Goal: Task Accomplishment & Management: Use online tool/utility

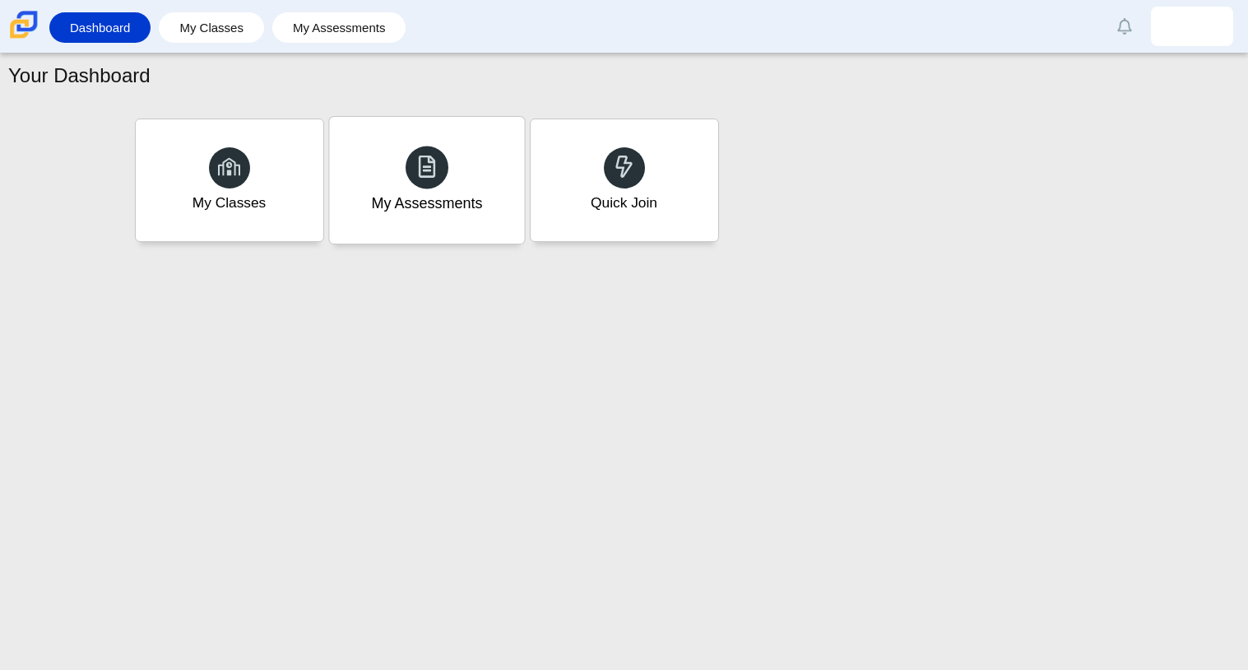
click at [387, 178] on div "My Assessments" at bounding box center [426, 180] width 195 height 127
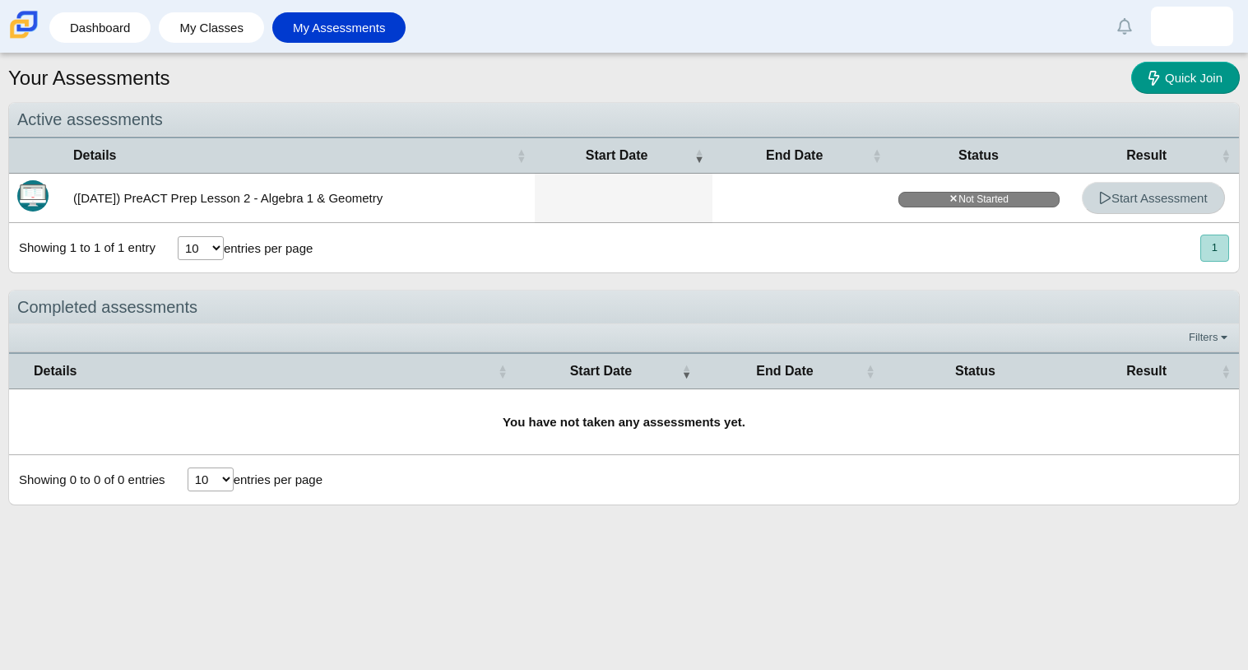
click at [1106, 196] on icon at bounding box center [1105, 198] width 12 height 12
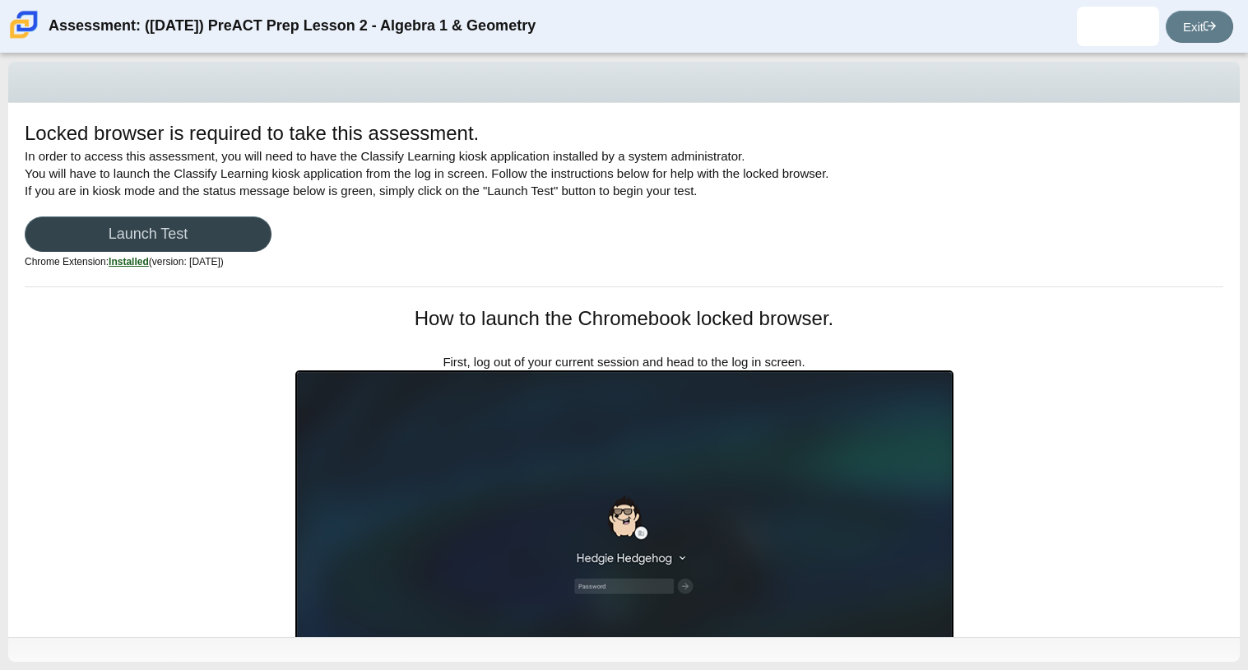
click at [212, 223] on link "Launch Test" at bounding box center [148, 233] width 247 height 35
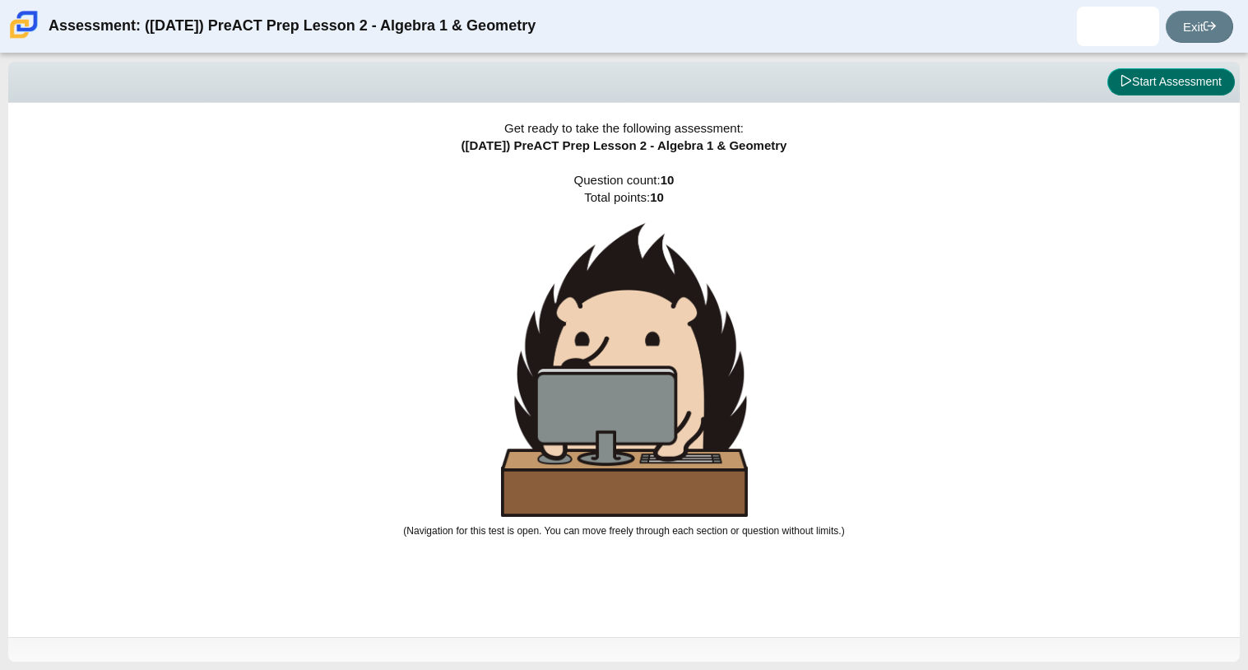
click at [1116, 84] on button "Start Assessment" at bounding box center [1172, 82] width 128 height 28
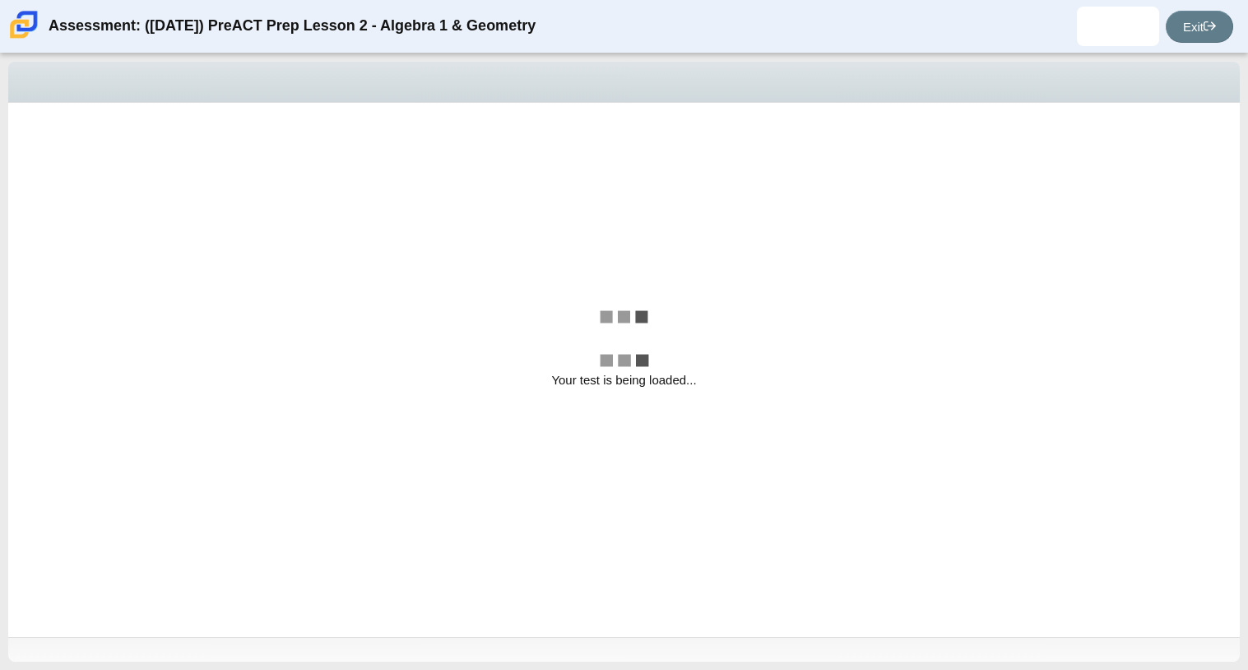
select select "bbf5d072-3e0b-44c4-9a12-6e7c9033f65b"
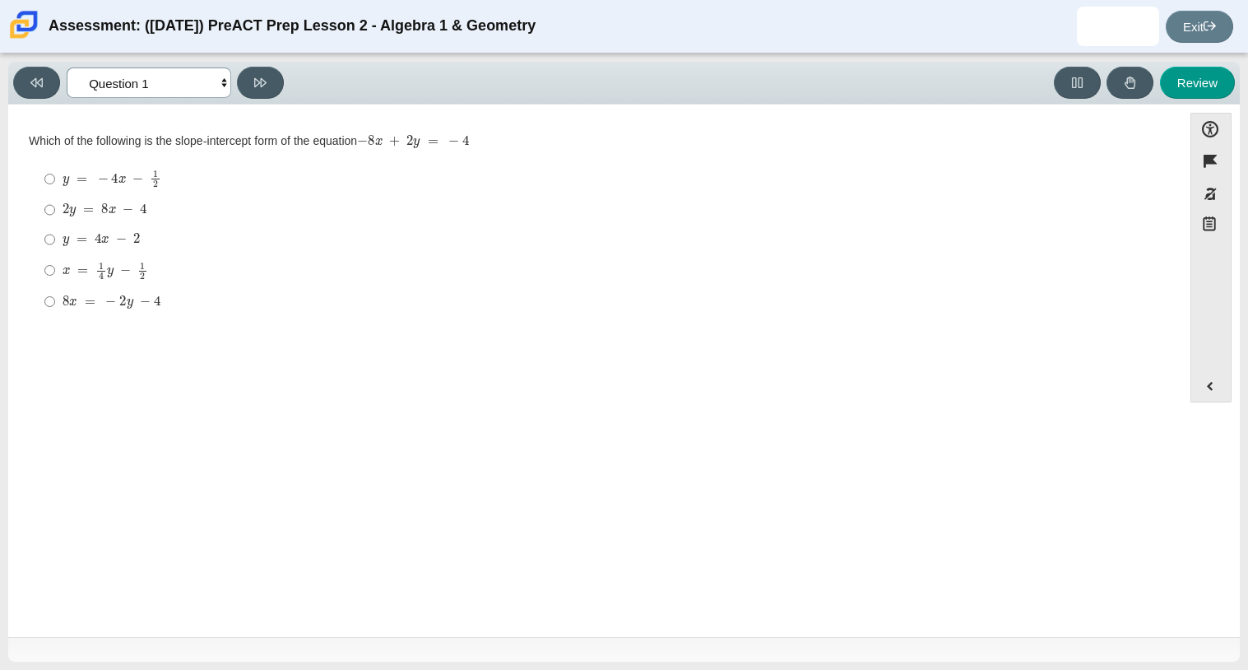
click at [114, 72] on select "Questions Question 1 Question 2 Question 3 Question 4 Question 5 Question 6 Que…" at bounding box center [149, 82] width 165 height 30
click at [317, 457] on div "Question Which of the following is the slope-intercept form of the equation − 8…" at bounding box center [595, 373] width 1158 height 513
click at [0, 444] on div "Viewing Question 1 of 10 in Pacing Mode Questions Question 1 Question 2 Questio…" at bounding box center [624, 361] width 1248 height 616
